Goal: Find contact information: Find contact information

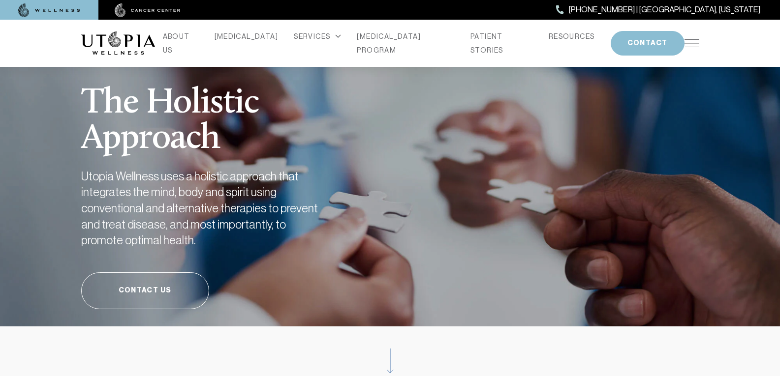
click at [325, 42] on div "SERVICES" at bounding box center [317, 37] width 47 height 14
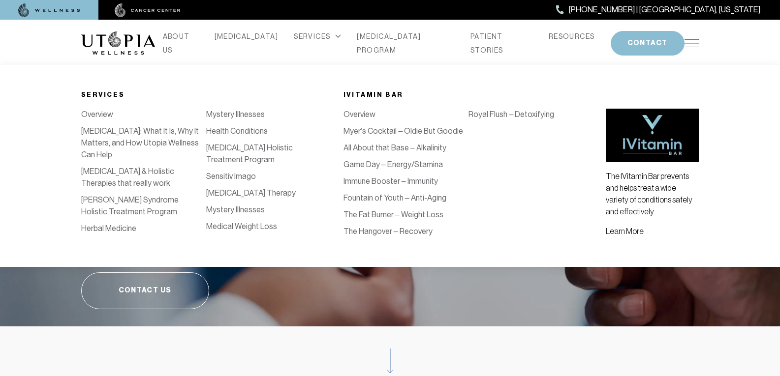
click at [335, 38] on icon at bounding box center [338, 36] width 6 height 4
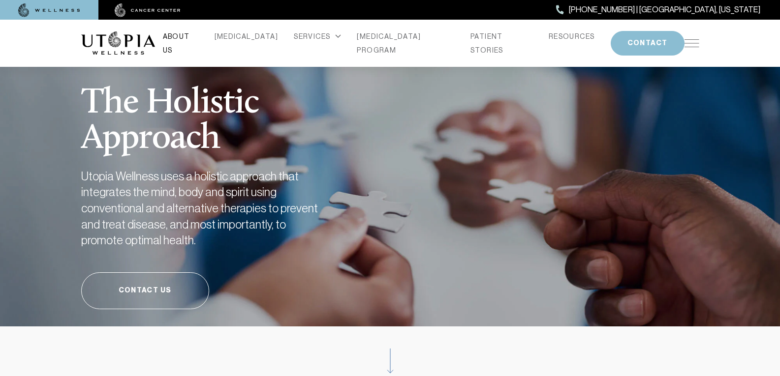
click at [199, 43] on link "ABOUT US" at bounding box center [181, 44] width 36 height 28
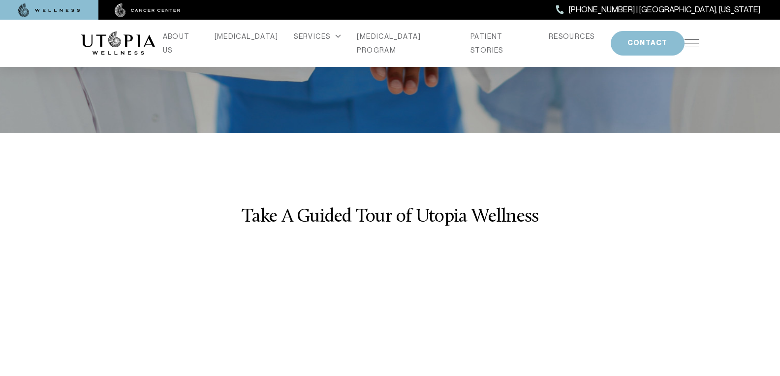
scroll to position [1378, 0]
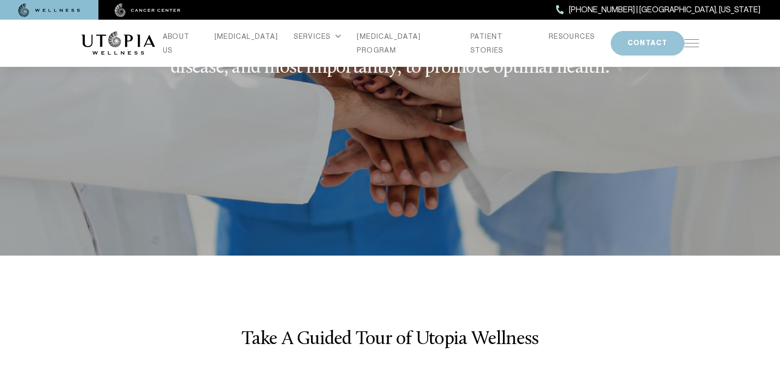
click at [611, 31] on button "CONTACT" at bounding box center [648, 43] width 74 height 25
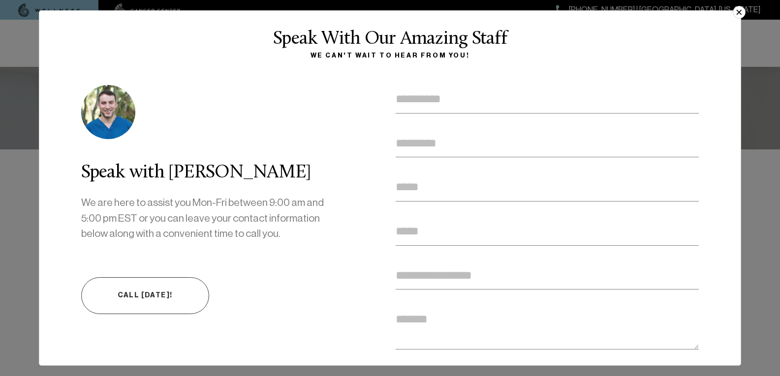
scroll to position [1279, 0]
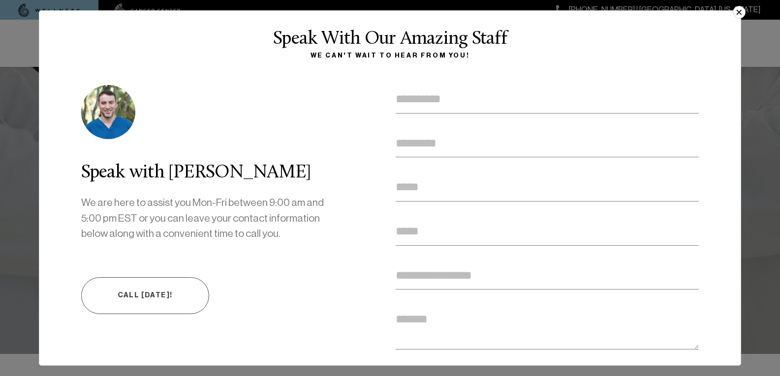
click at [150, 307] on link "Call [DATE]!" at bounding box center [145, 295] width 128 height 37
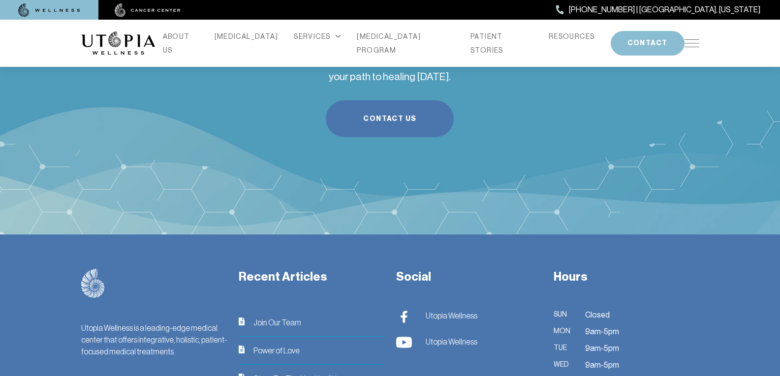
scroll to position [2558, 0]
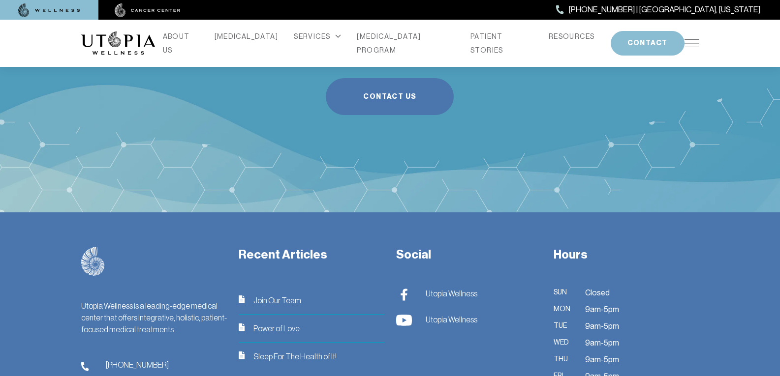
click at [278, 295] on span "Join Our Team" at bounding box center [277, 301] width 48 height 12
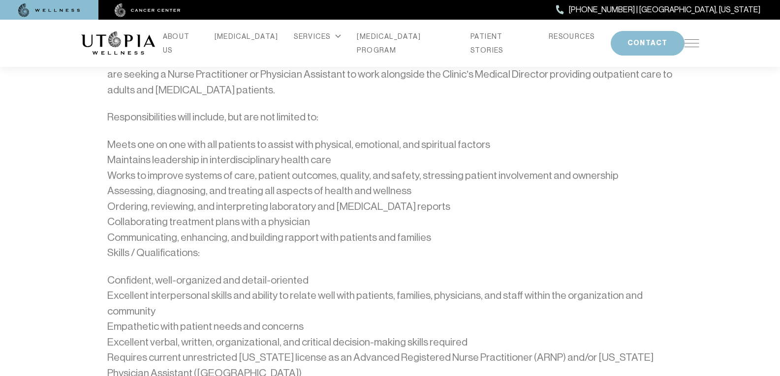
scroll to position [437, 0]
